Goal: Find specific page/section: Find specific page/section

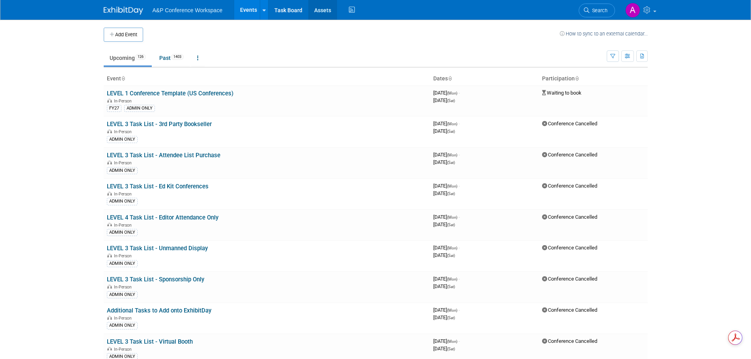
click at [315, 11] on link "Assets" at bounding box center [322, 10] width 29 height 20
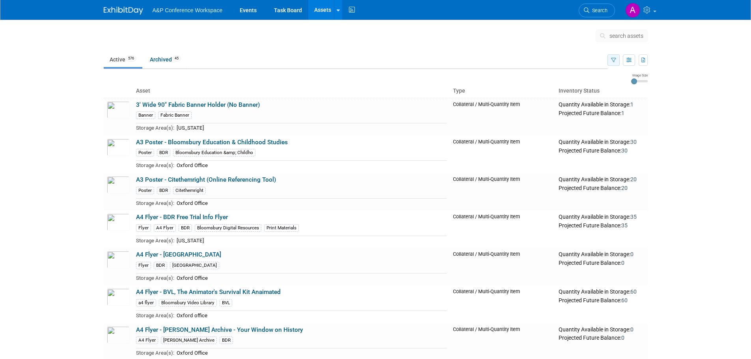
click at [612, 58] on icon "button" at bounding box center [613, 60] width 5 height 5
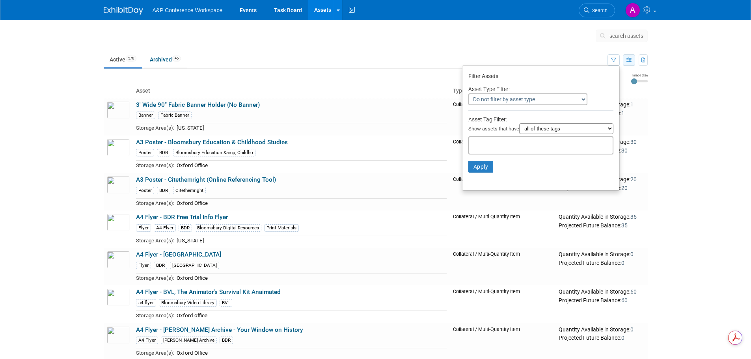
click at [628, 61] on icon "button" at bounding box center [629, 60] width 5 height 5
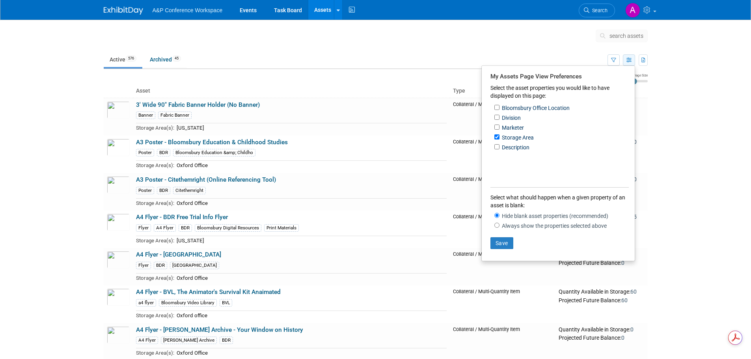
click at [629, 61] on icon "button" at bounding box center [629, 60] width 5 height 5
